Goal: Information Seeking & Learning: Learn about a topic

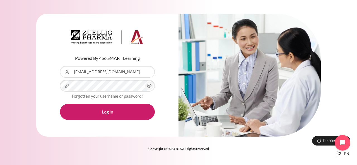
click at [150, 87] on icon "Content" at bounding box center [149, 86] width 7 height 7
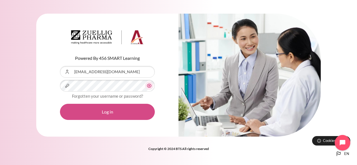
click at [106, 110] on button "Log in" at bounding box center [107, 112] width 95 height 16
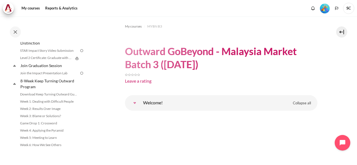
scroll to position [558, 0]
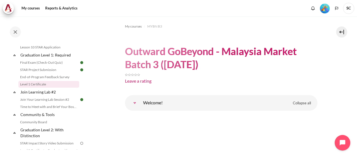
click at [43, 88] on link "Level 1 Certificate" at bounding box center [48, 84] width 61 height 7
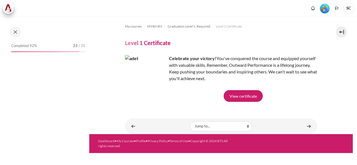
scroll to position [552, 0]
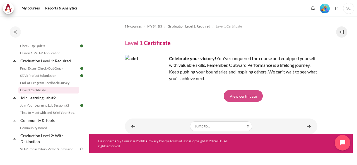
click at [245, 96] on link "View certificate" at bounding box center [243, 96] width 39 height 12
click at [224, 28] on span "Level 1 Certificate" at bounding box center [229, 26] width 26 height 5
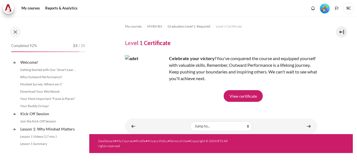
scroll to position [552, 0]
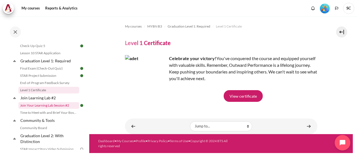
click at [62, 109] on link "Join Your Learning Lab Session #2" at bounding box center [48, 105] width 61 height 7
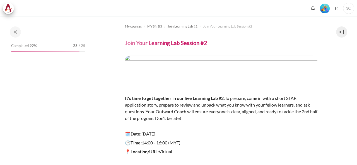
scroll to position [567, 0]
